Goal: Task Accomplishment & Management: Use online tool/utility

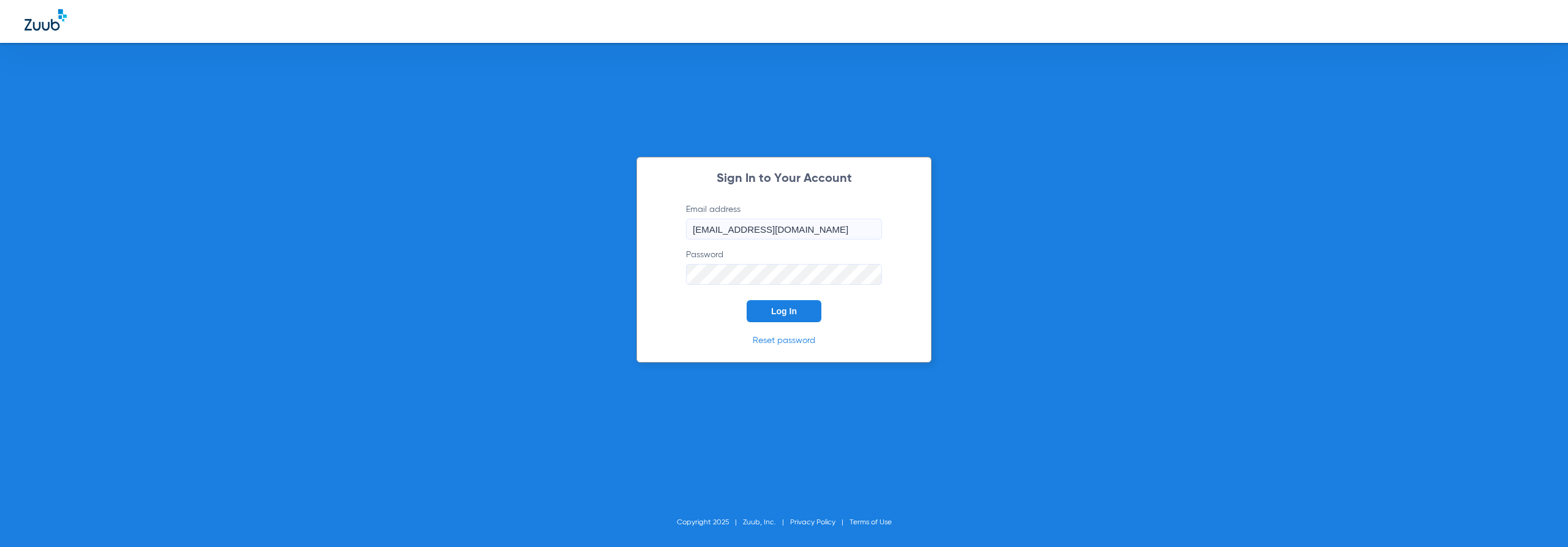
drag, startPoint x: 793, startPoint y: 304, endPoint x: 787, endPoint y: 306, distance: 6.3
click at [792, 306] on button "Log In" at bounding box center [784, 311] width 75 height 22
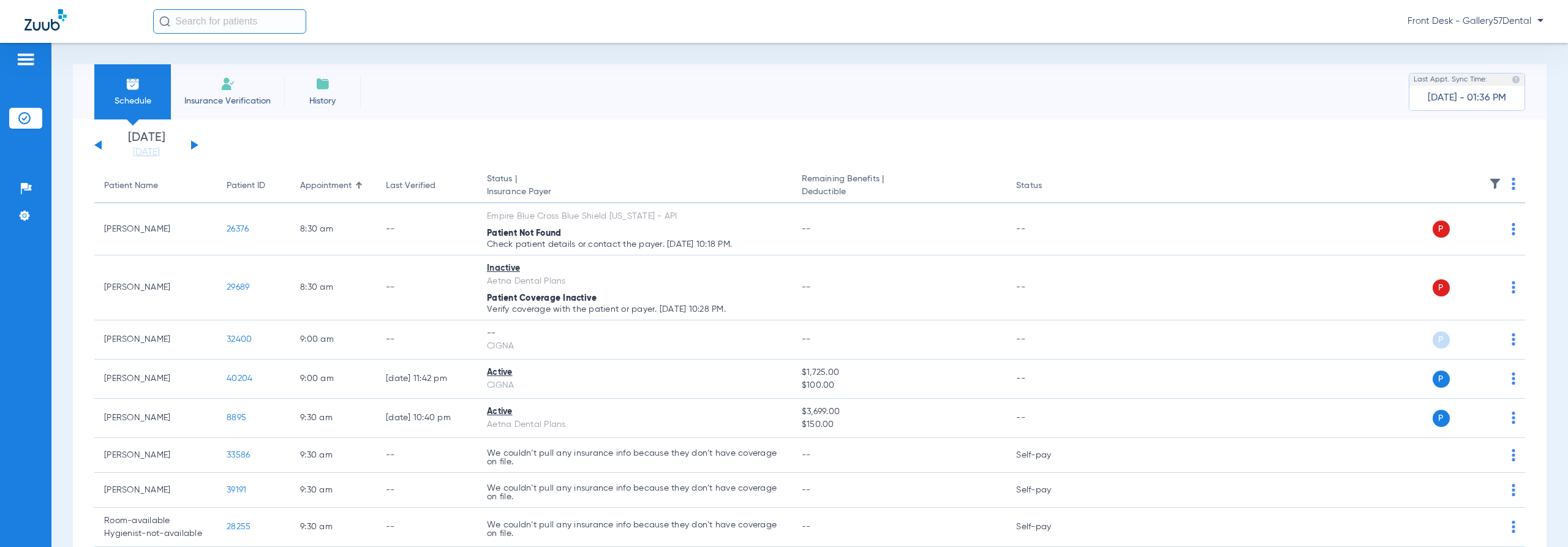
click at [243, 88] on li "Insurance Verification" at bounding box center [228, 91] width 113 height 55
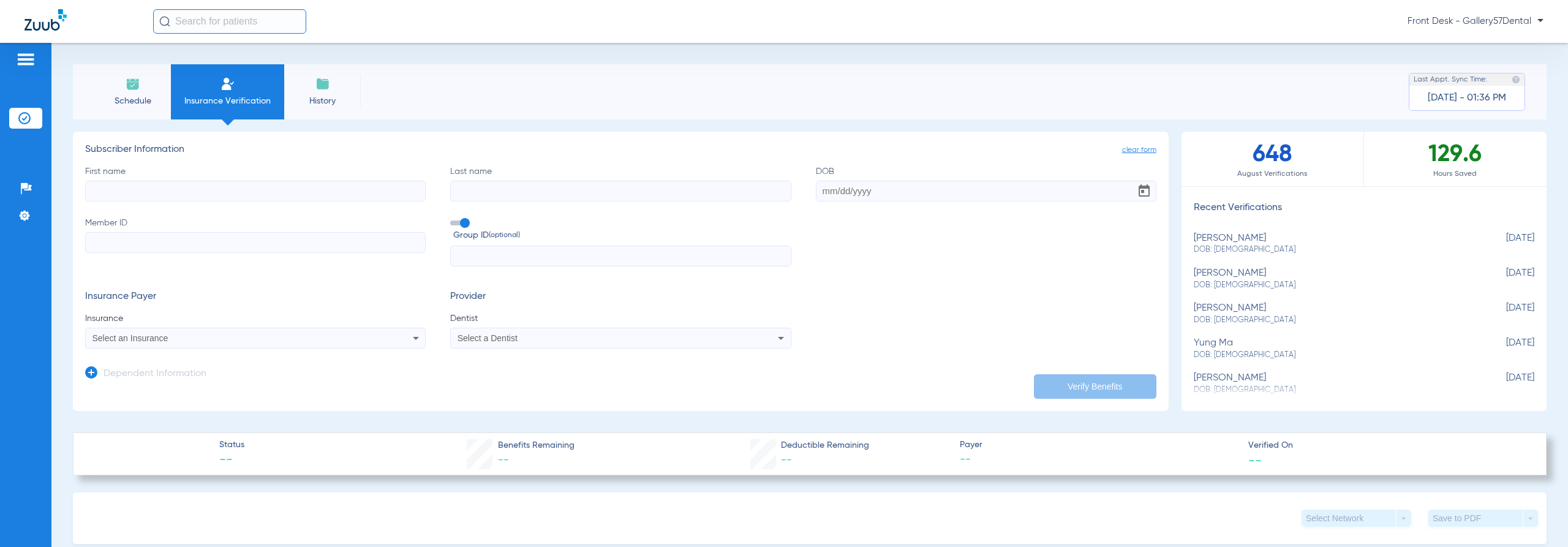
click at [277, 195] on input "First name" at bounding box center [255, 191] width 340 height 21
paste input "[PERSON_NAME]"
drag, startPoint x: 180, startPoint y: 185, endPoint x: 135, endPoint y: 195, distance: 46.1
click at [135, 195] on input "[PERSON_NAME]" at bounding box center [255, 191] width 340 height 21
type input "[PERSON_NAME]"
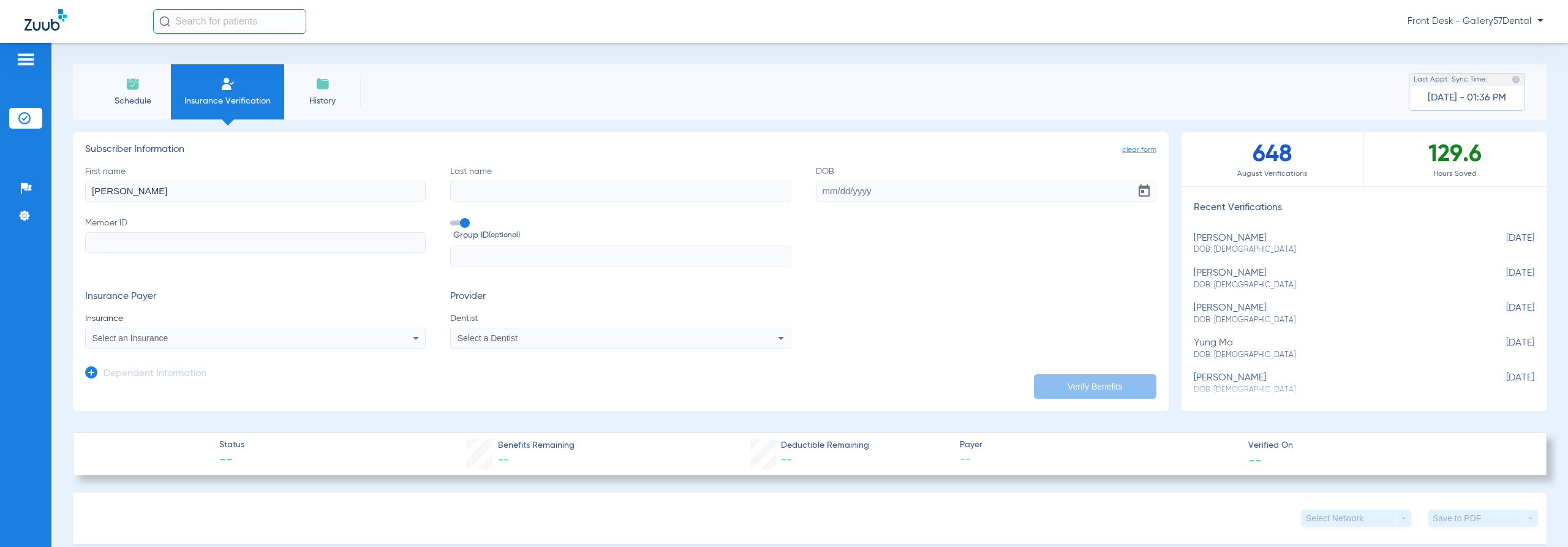
click at [525, 183] on input "Last name" at bounding box center [620, 191] width 340 height 21
paste input "[PERSON_NAME]"
type input "[PERSON_NAME]"
click at [868, 187] on input "DOB" at bounding box center [986, 191] width 340 height 21
paste input "[DATE]"
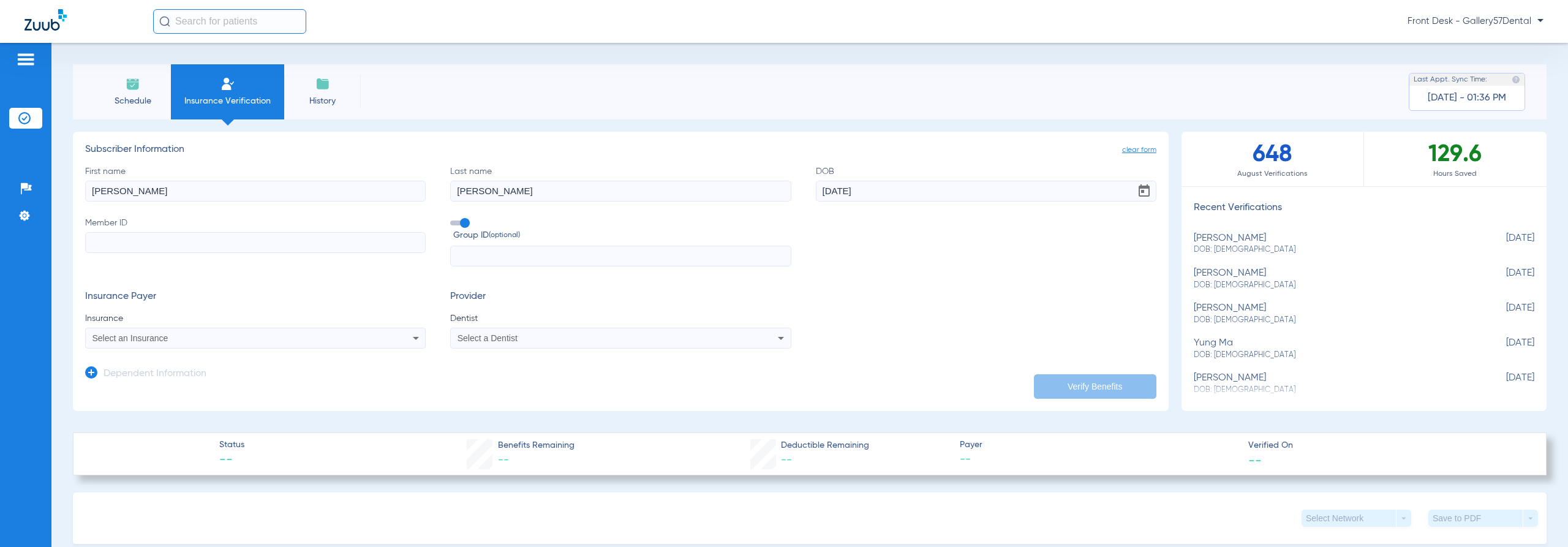
type input "[DATE]"
click at [195, 246] on input "Member ID" at bounding box center [255, 242] width 340 height 21
paste input "122793947401"
type input "122793947401"
click at [208, 338] on div "Select an Insurance" at bounding box center [223, 338] width 262 height 9
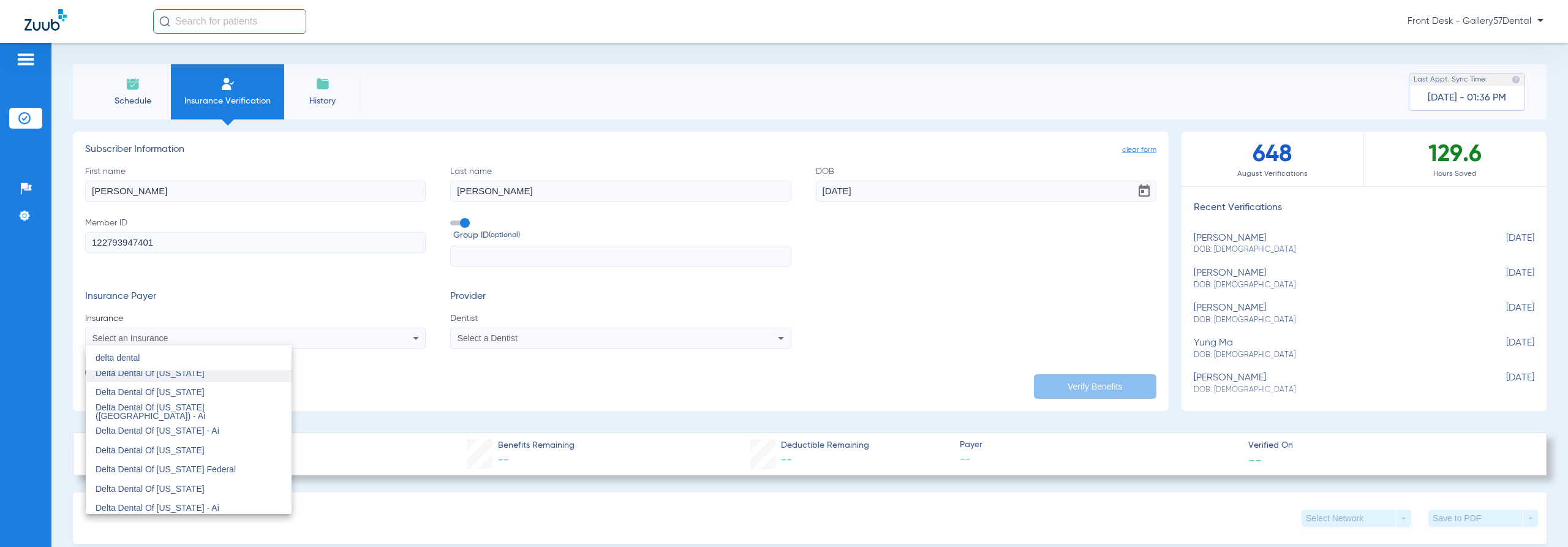
scroll to position [367, 0]
type input "delta dental"
click at [185, 380] on span "Delta Dental Of [US_STATE]" at bounding box center [150, 381] width 109 height 10
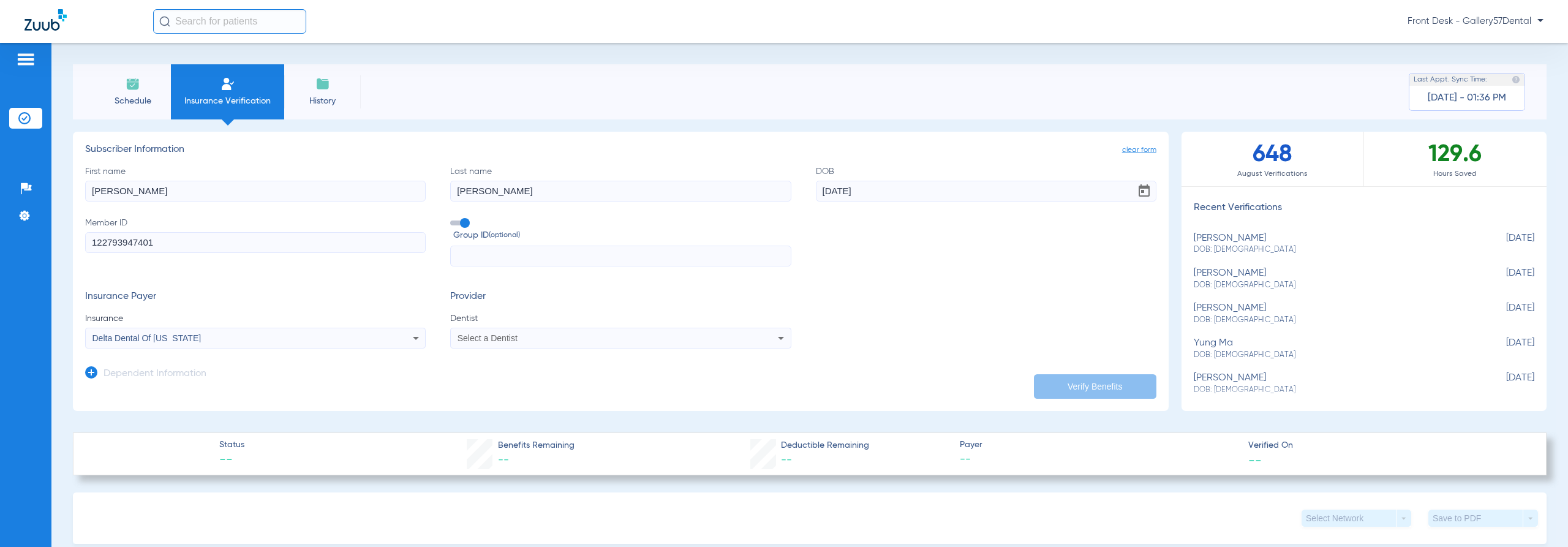
click at [535, 342] on div "Select a Dentist" at bounding box center [588, 338] width 262 height 9
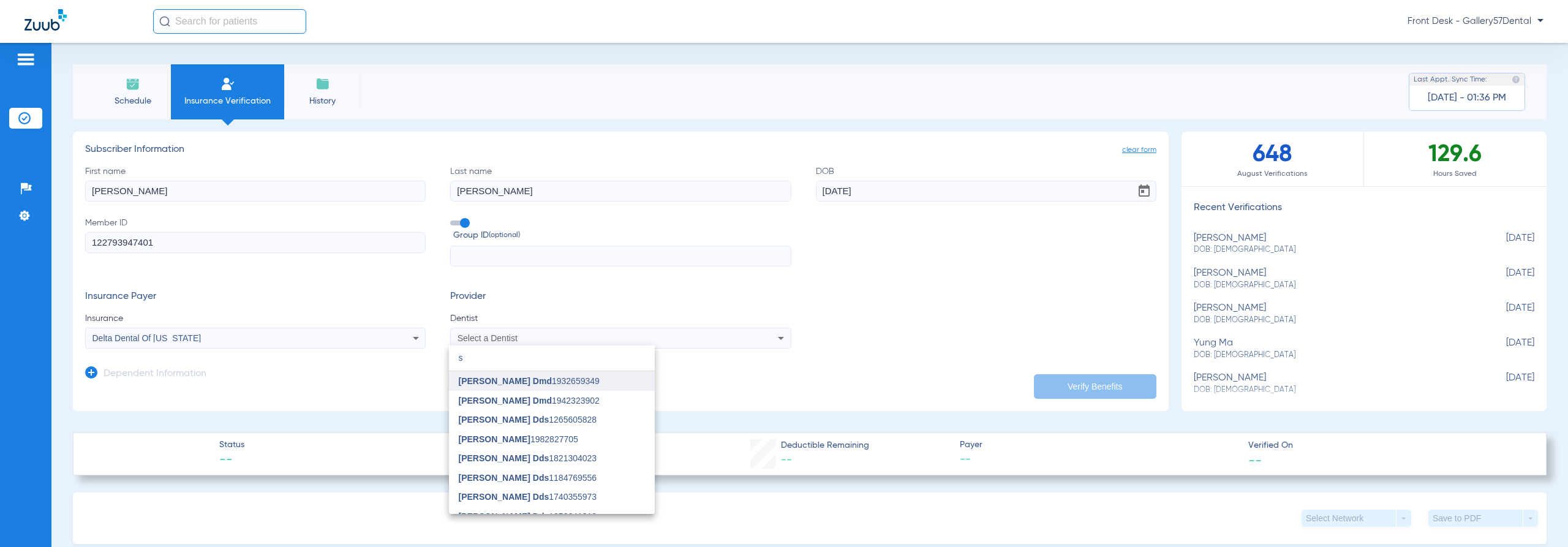
type input "s"
click at [539, 380] on span "[PERSON_NAME] Dmd" at bounding box center [506, 381] width 93 height 10
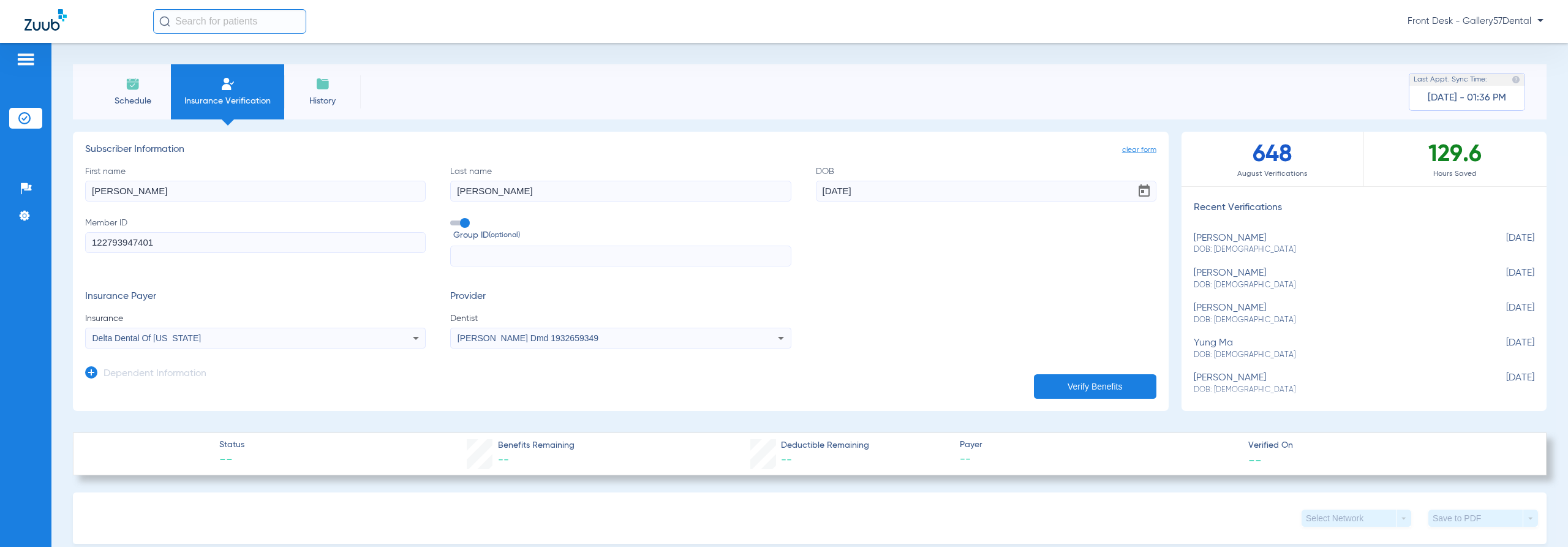
click at [1047, 383] on button "Verify Benefits" at bounding box center [1095, 386] width 122 height 25
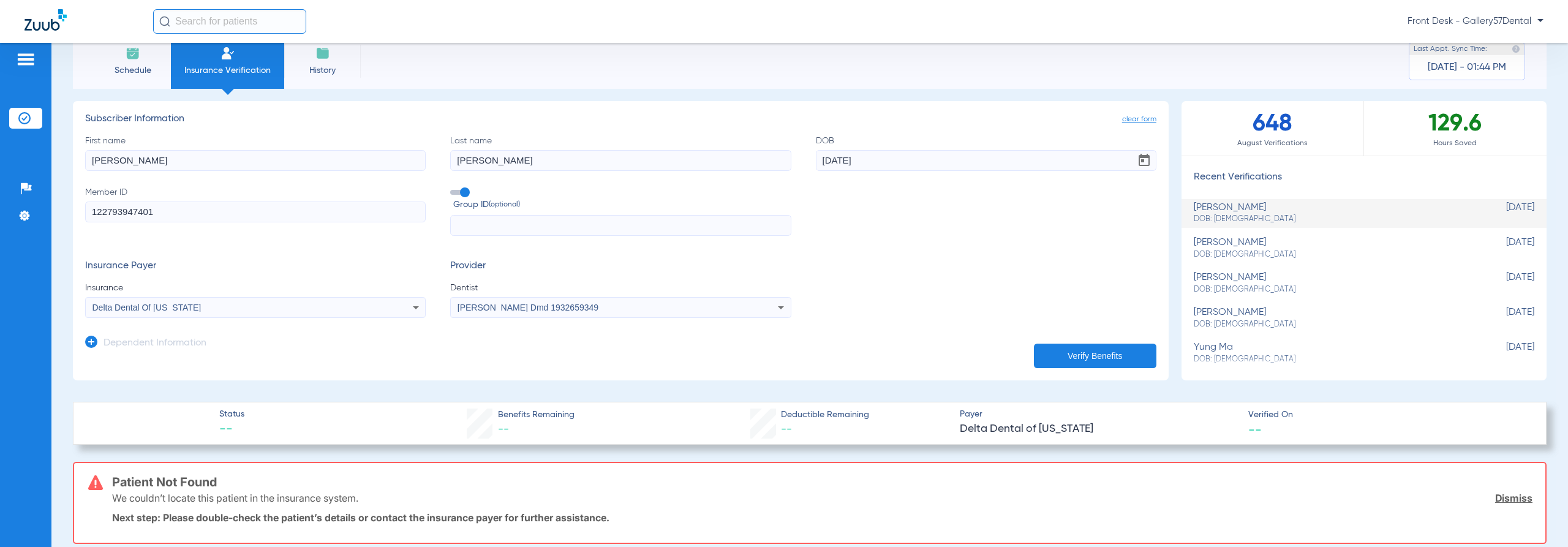
scroll to position [30, 0]
click at [887, 160] on input "[DATE]" at bounding box center [986, 161] width 340 height 21
type input "[DATE]"
click at [1123, 350] on button "Verify Benefits" at bounding box center [1095, 357] width 122 height 25
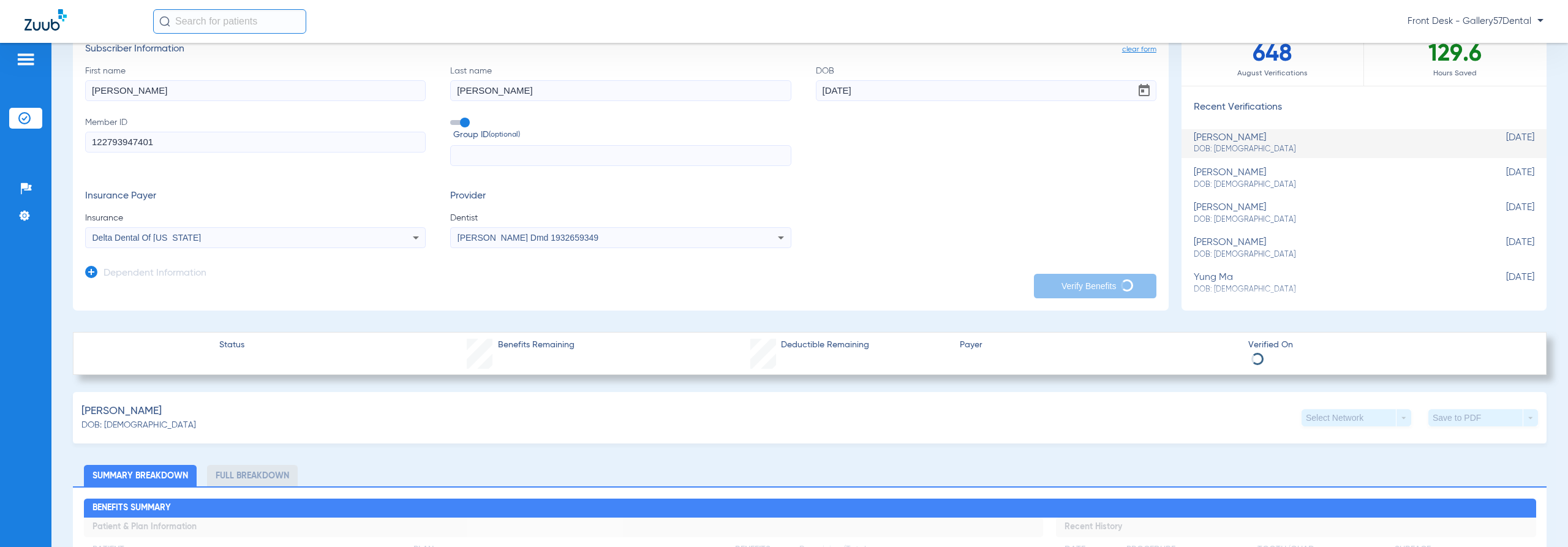
scroll to position [335, 0]
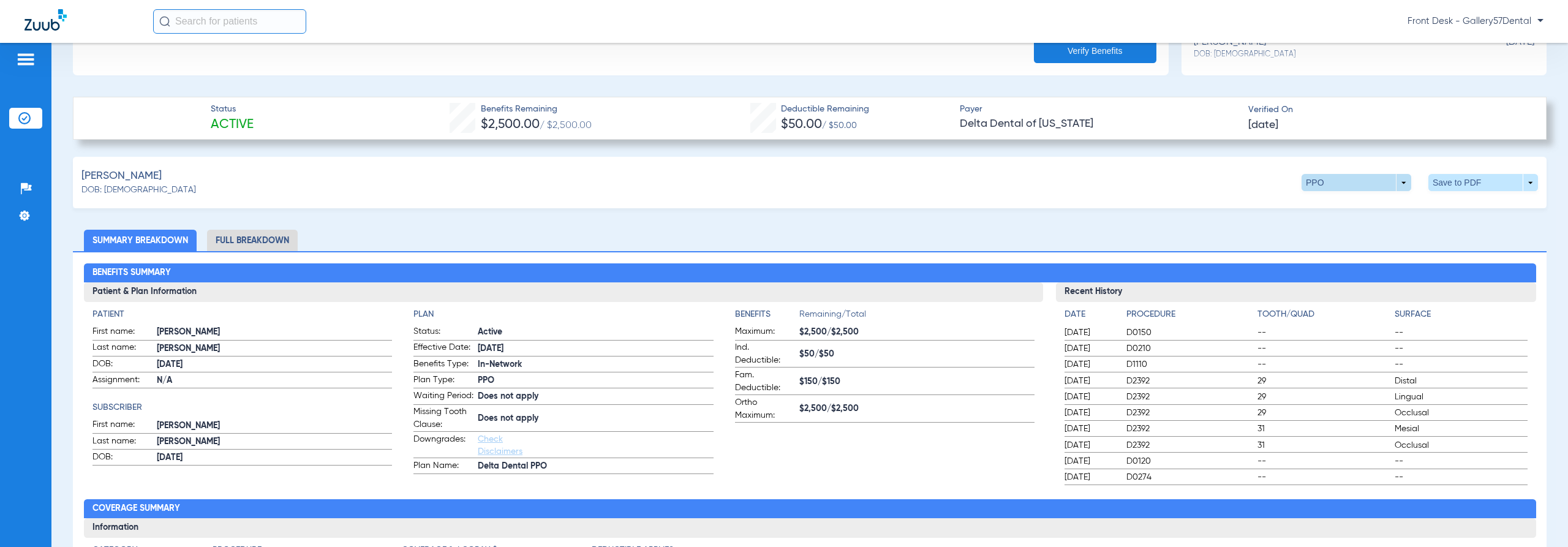
click at [1398, 176] on span at bounding box center [1357, 182] width 110 height 17
click at [1322, 250] on span "Out of Network" at bounding box center [1332, 255] width 57 height 9
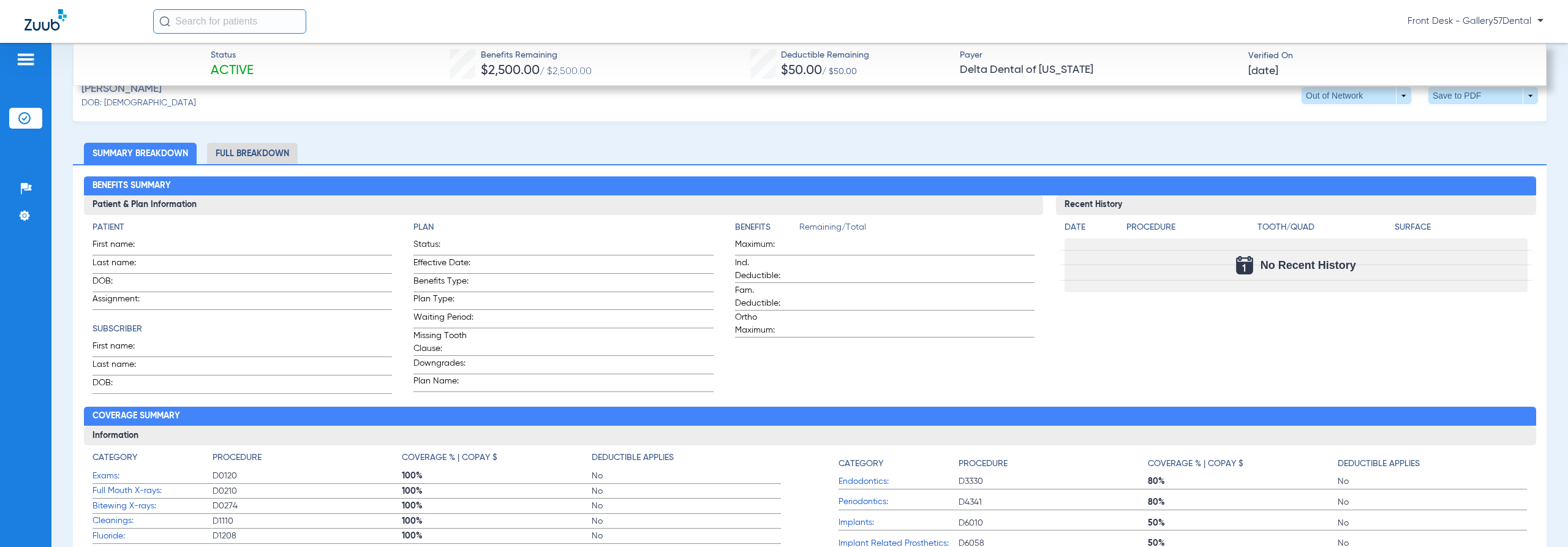
scroll to position [397, 0]
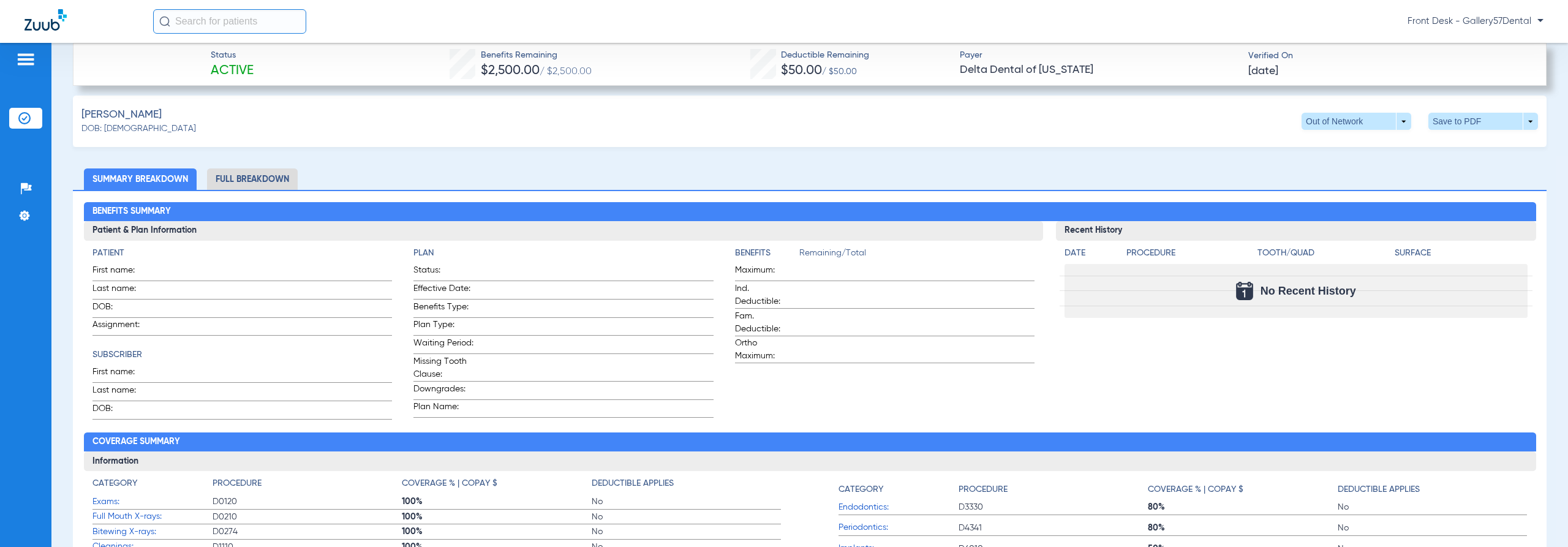
click at [226, 168] on li "Full Breakdown" at bounding box center [252, 179] width 91 height 21
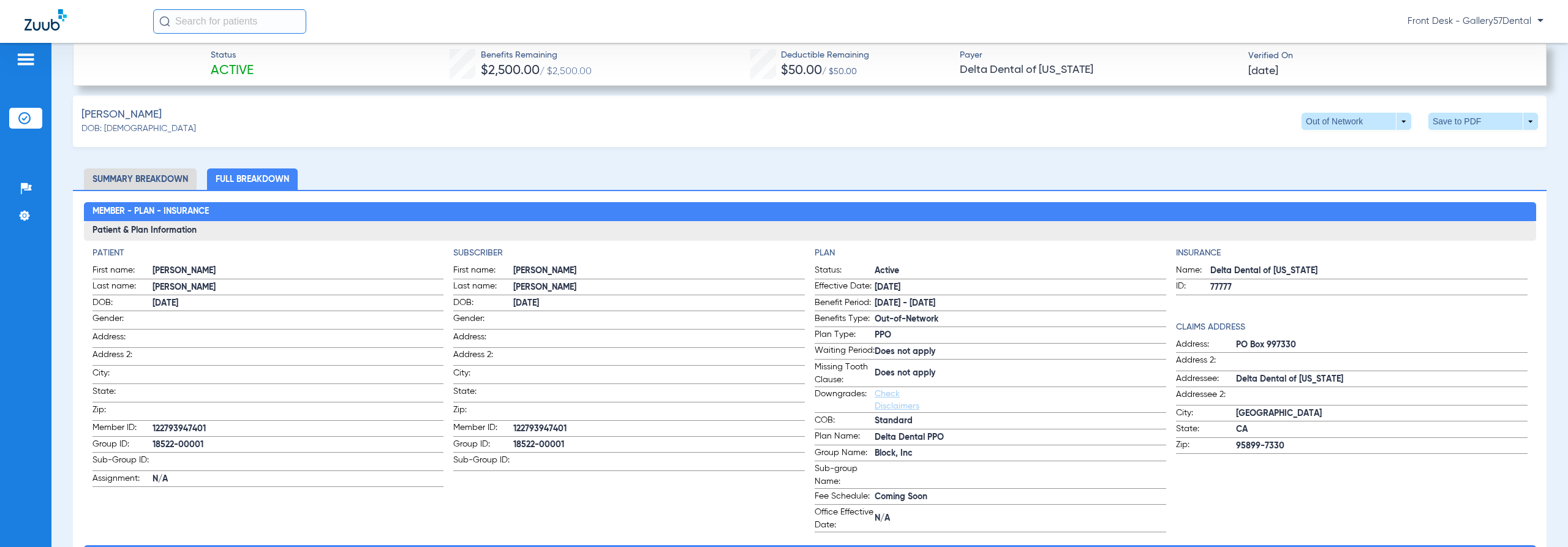
drag, startPoint x: 511, startPoint y: 440, endPoint x: 561, endPoint y: 440, distance: 50.0
click at [561, 440] on span "18522-00001" at bounding box center [659, 445] width 291 height 13
copy span "18522-00001"
click at [1502, 120] on span at bounding box center [1484, 121] width 110 height 17
click at [1405, 145] on span "Save to PDF" at bounding box center [1382, 144] width 49 height 9
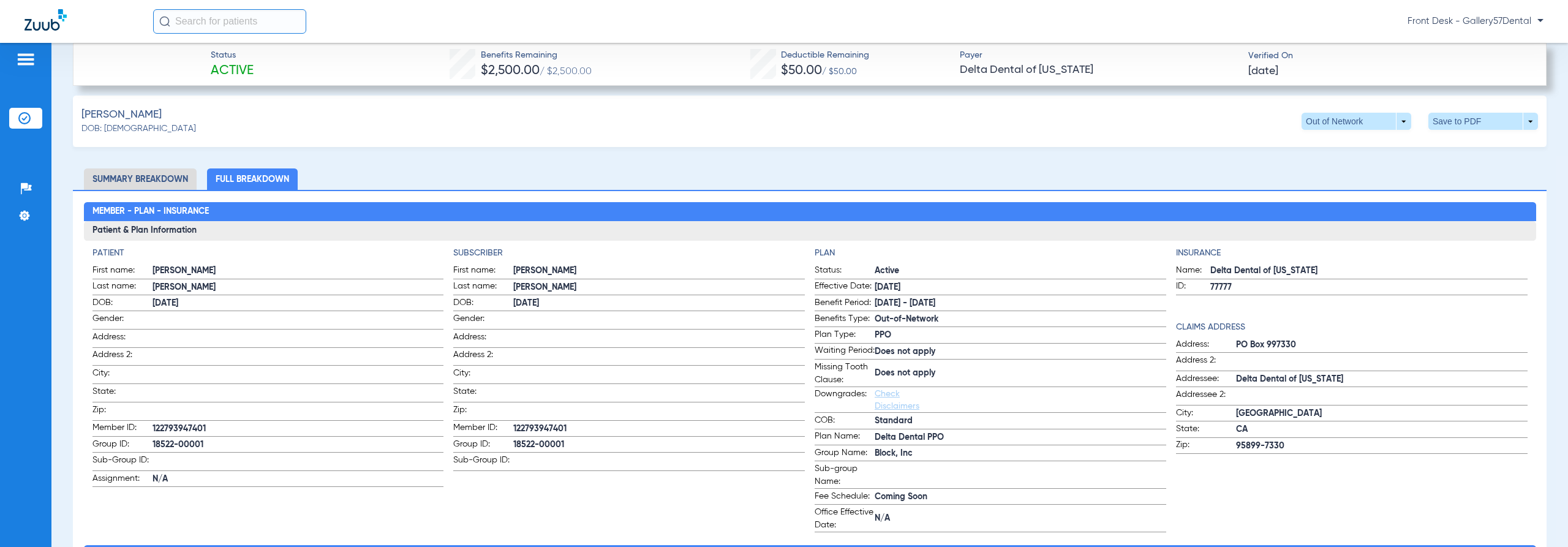
click at [543, 422] on span "122793947401" at bounding box center [659, 429] width 291 height 13
copy span "122793947401"
